Goal: Subscribe to service/newsletter

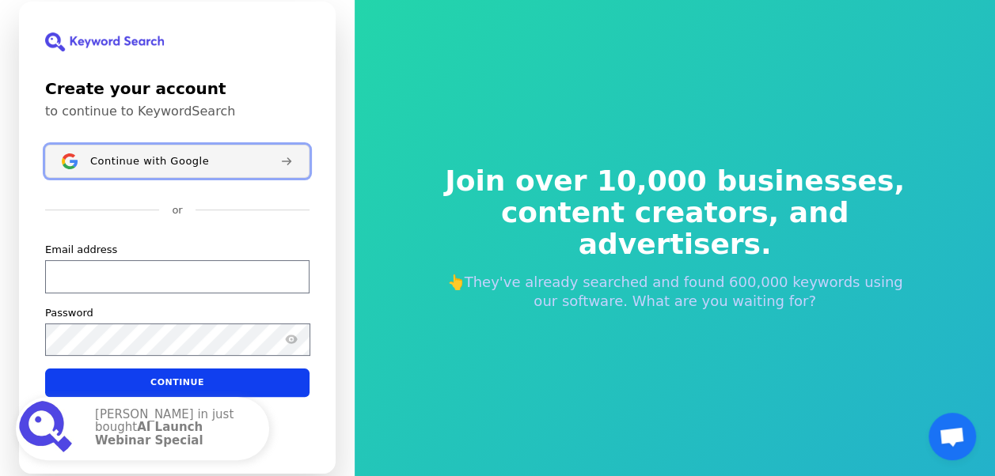
click at [193, 162] on span "Continue with Google" at bounding box center [149, 161] width 119 height 13
